Goal: Entertainment & Leisure: Browse casually

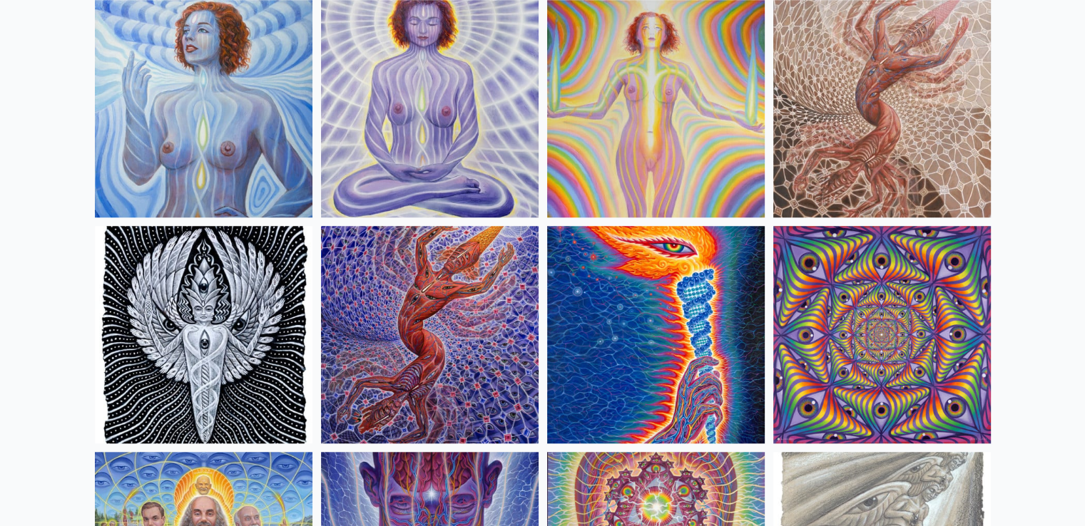
scroll to position [1406, 0]
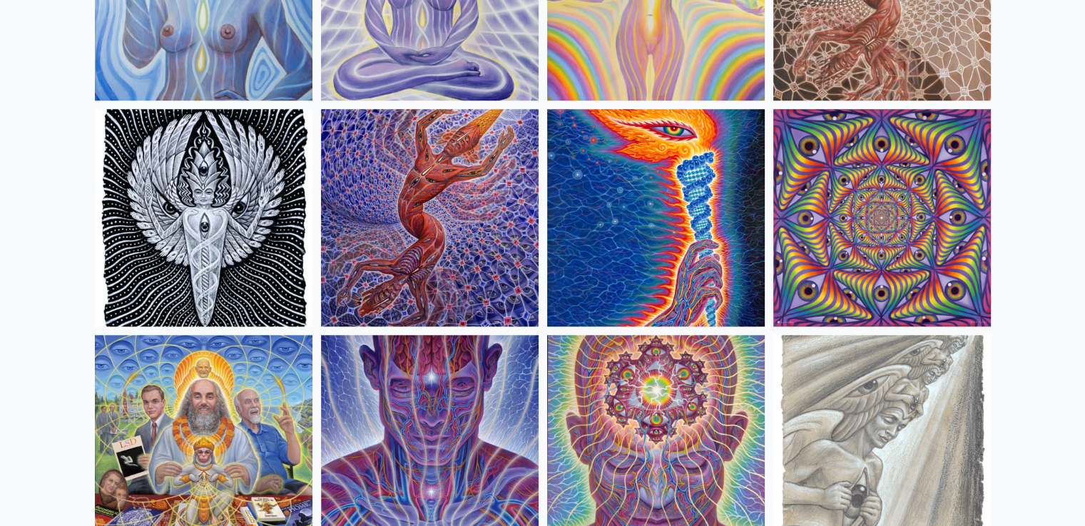
click at [673, 215] on img at bounding box center [656, 218] width 218 height 218
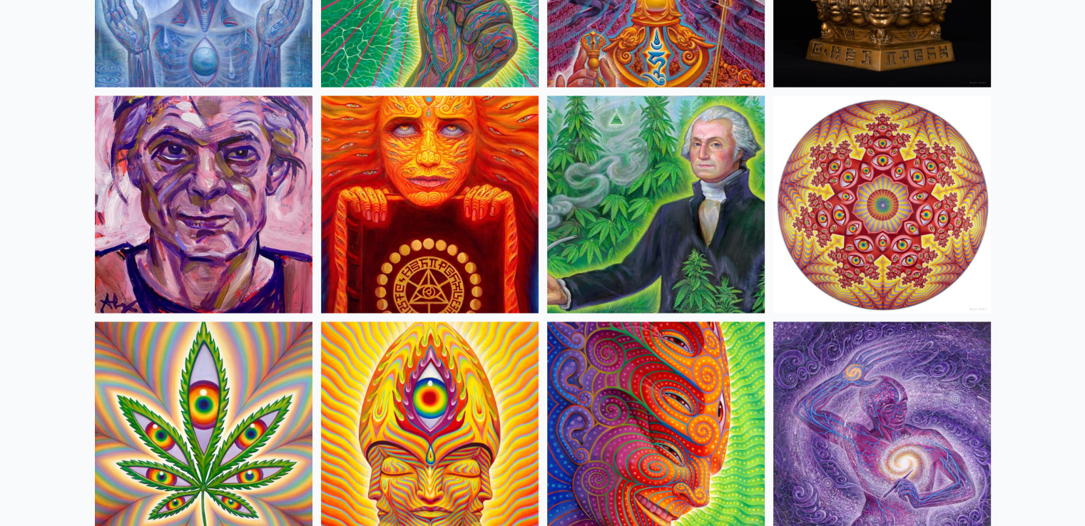
scroll to position [2293, 0]
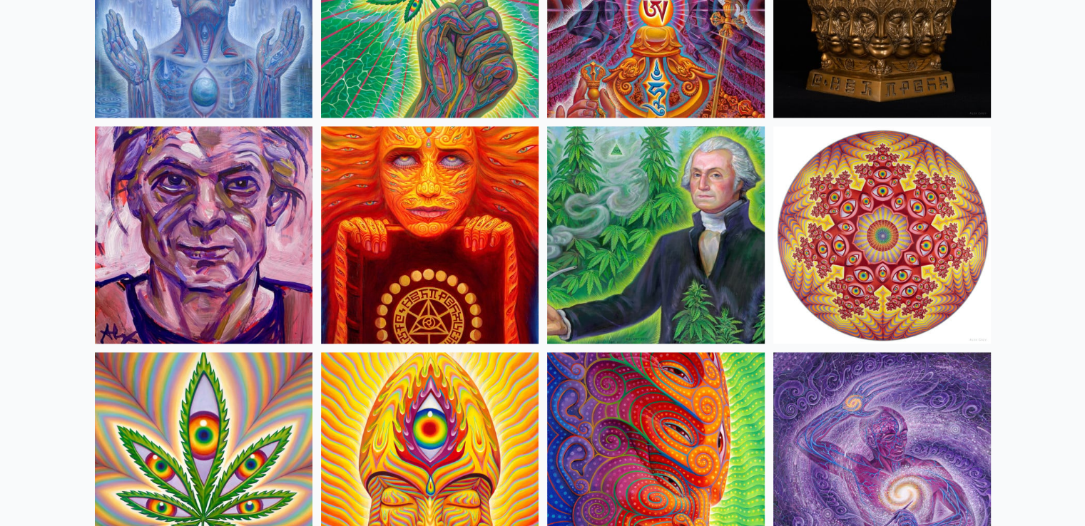
click at [677, 259] on img at bounding box center [656, 235] width 218 height 218
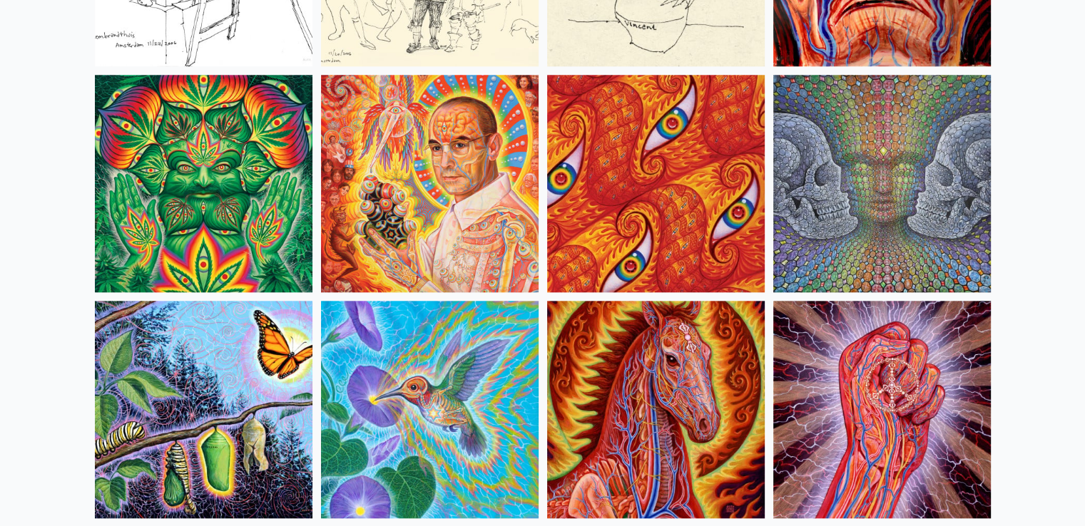
scroll to position [6866, 0]
click at [670, 188] on img at bounding box center [656, 184] width 218 height 218
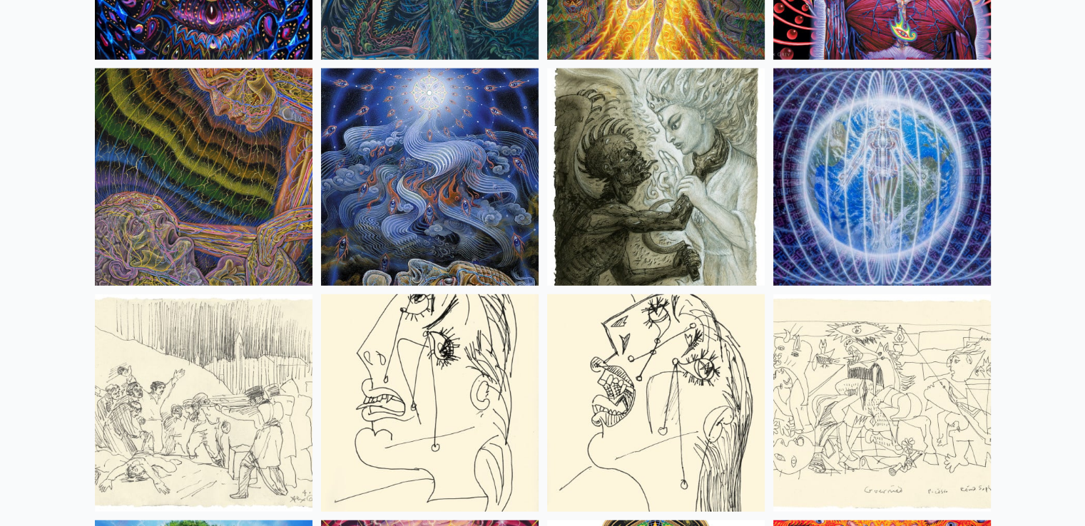
scroll to position [9128, 0]
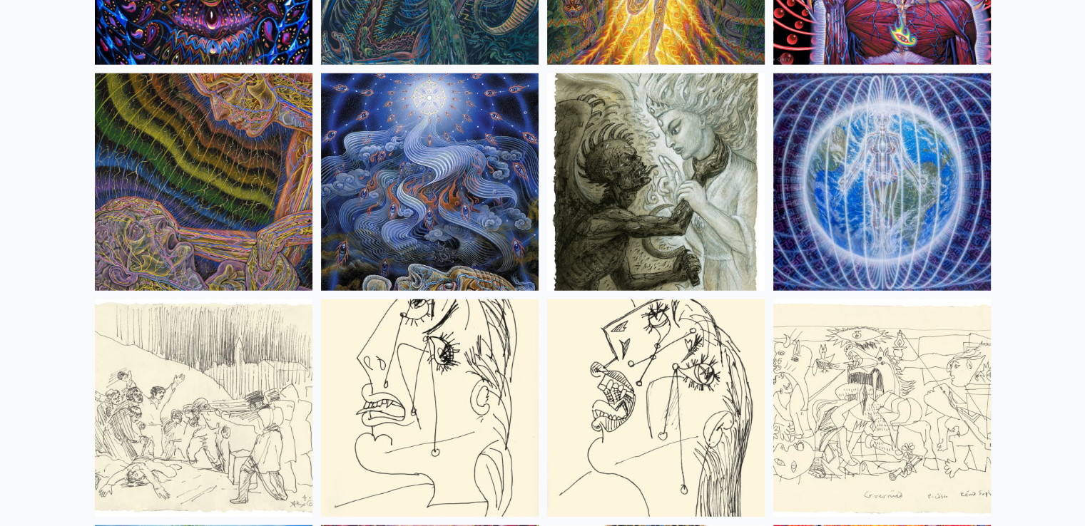
click at [655, 188] on img at bounding box center [656, 182] width 218 height 218
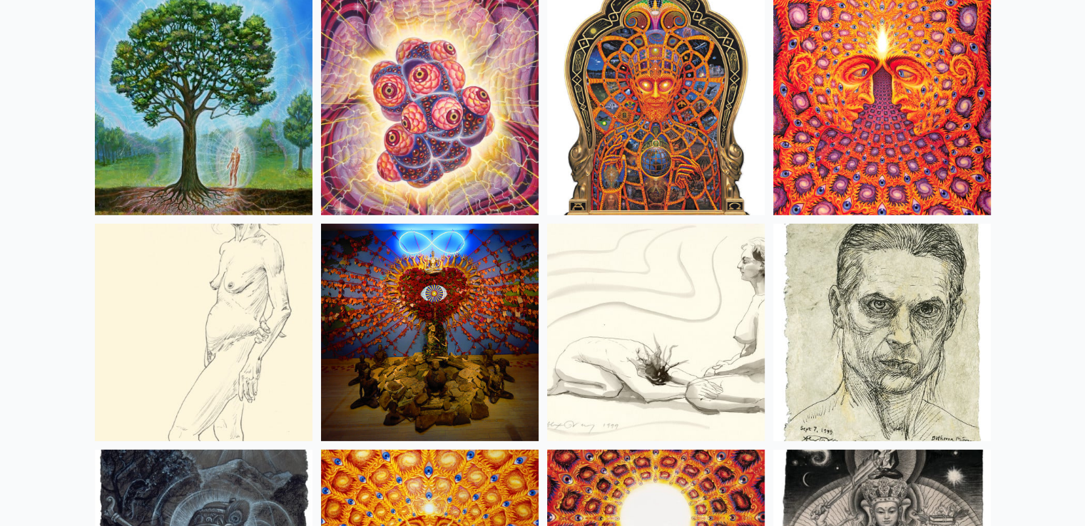
scroll to position [9656, 0]
click at [448, 123] on img at bounding box center [430, 107] width 218 height 218
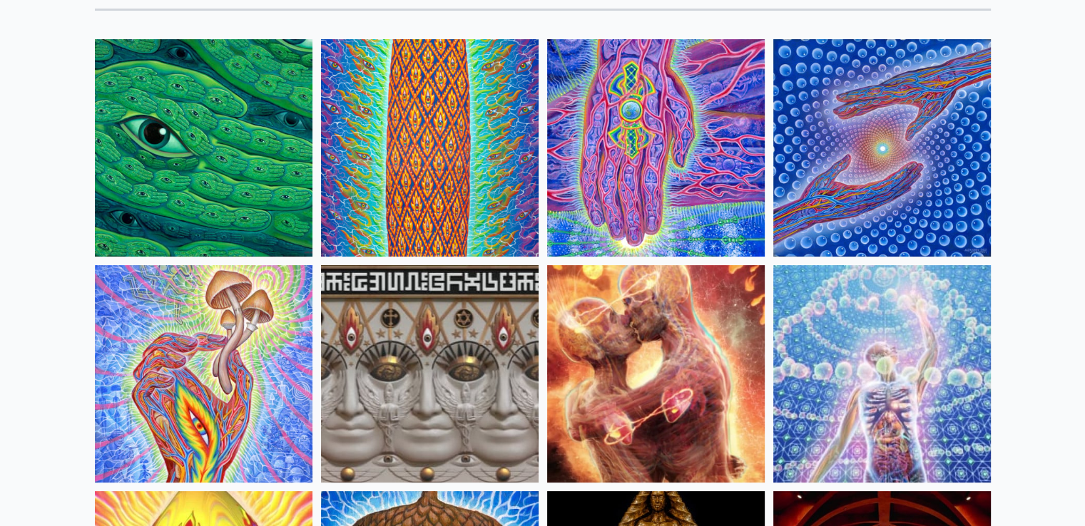
scroll to position [0, 0]
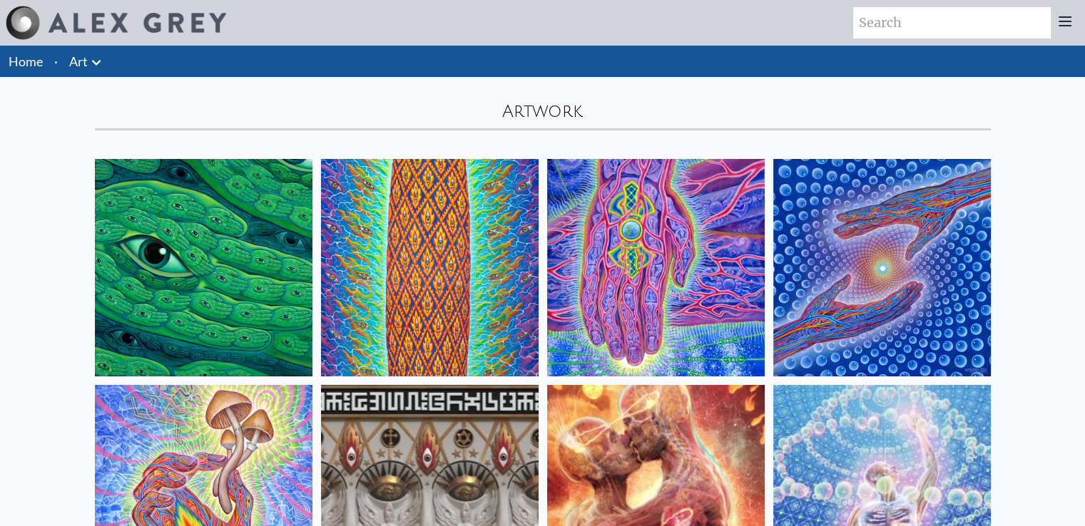
click at [213, 257] on img at bounding box center [204, 268] width 218 height 218
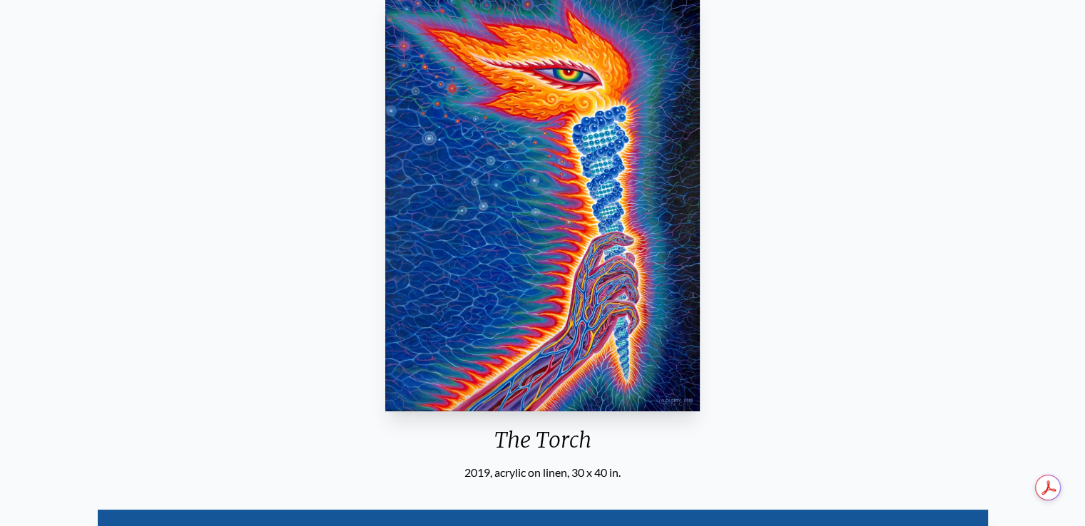
scroll to position [141, 0]
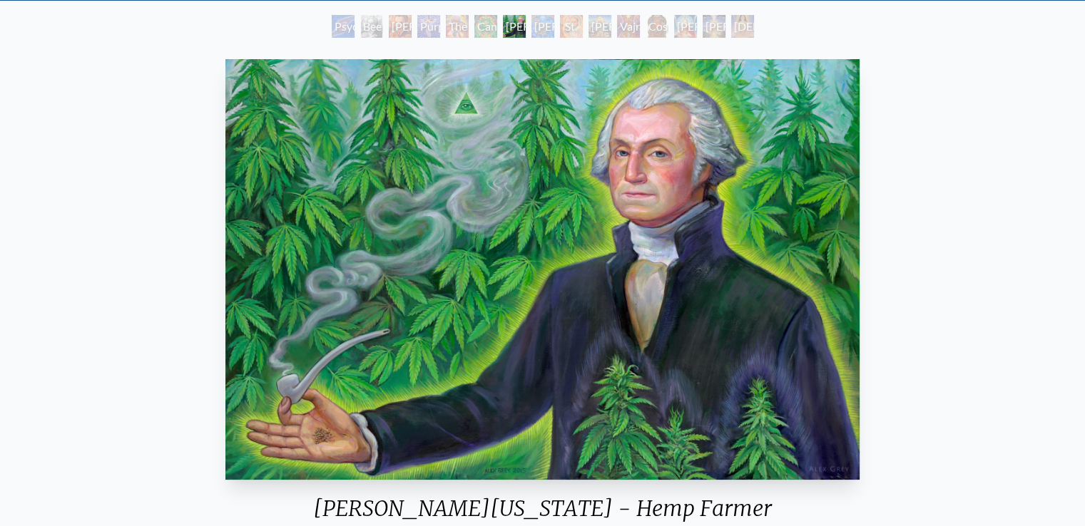
scroll to position [77, 0]
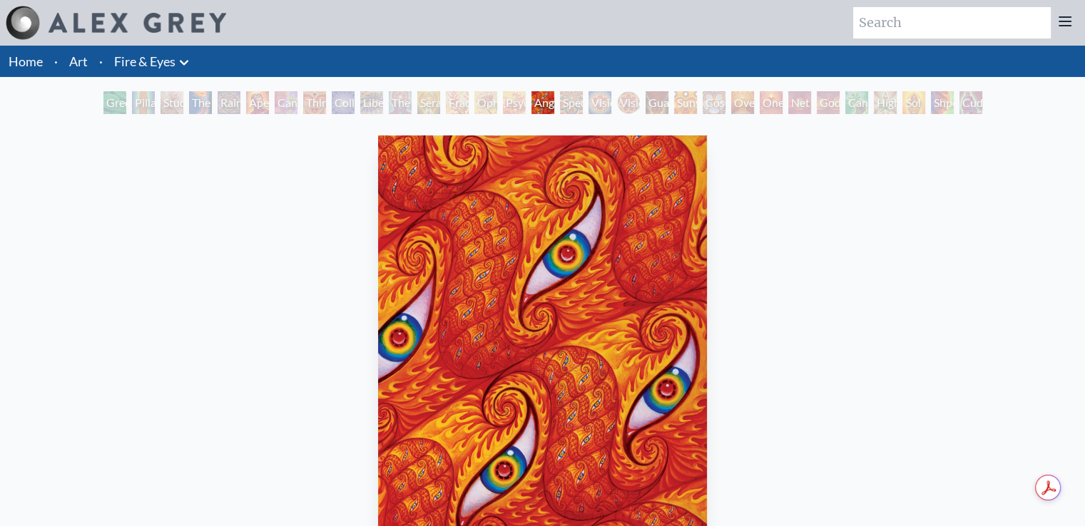
scroll to position [140, 0]
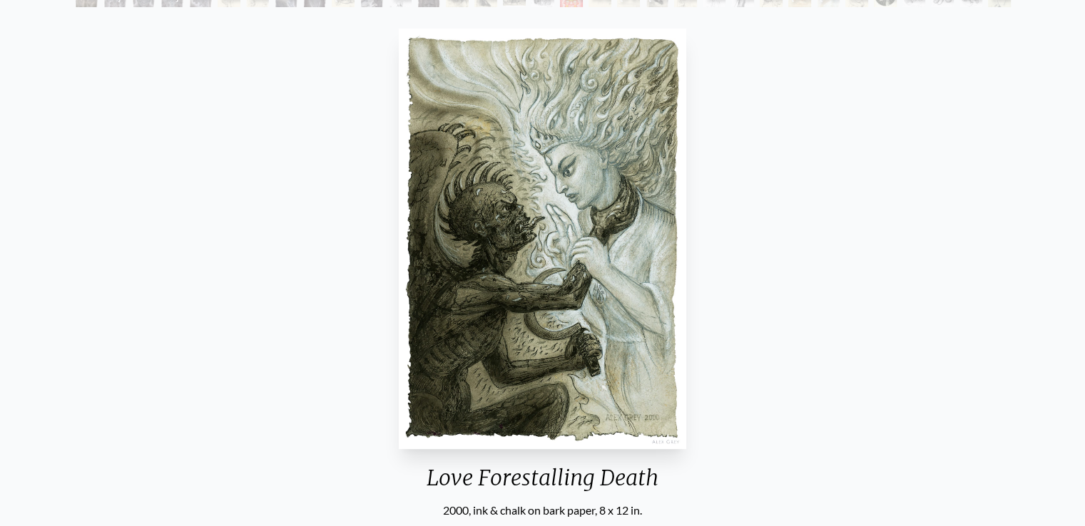
scroll to position [131, 0]
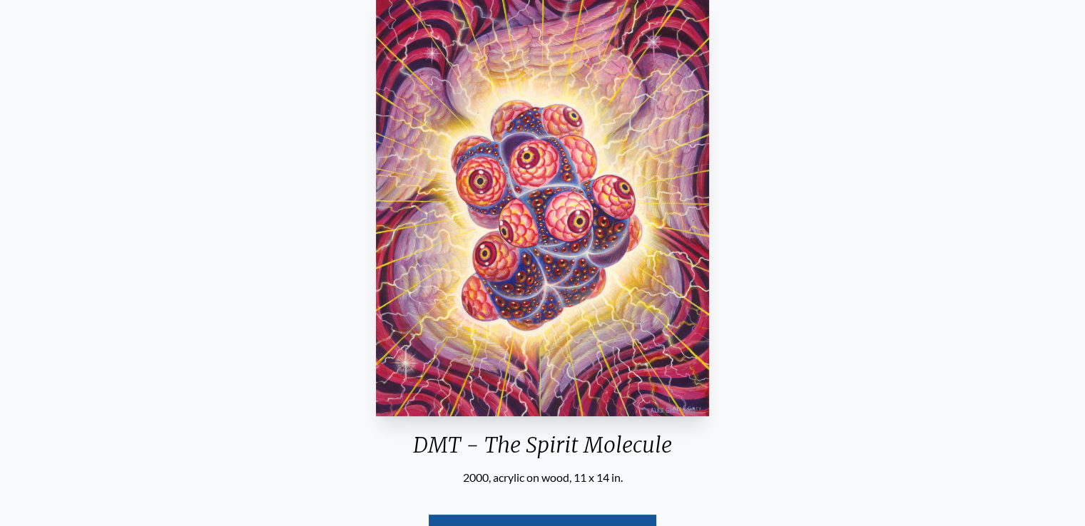
scroll to position [140, 0]
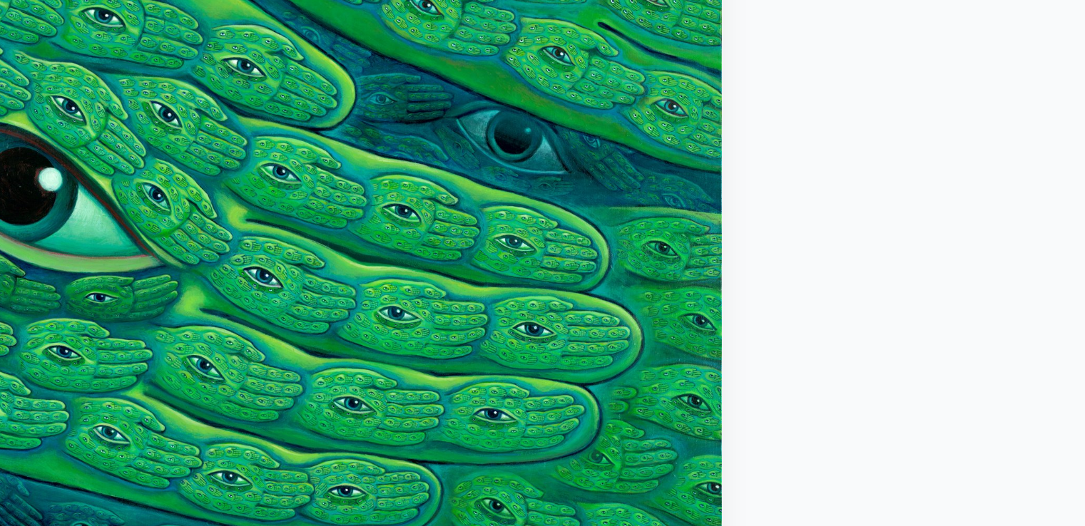
scroll to position [78, 0]
